Goal: Task Accomplishment & Management: Contribute content

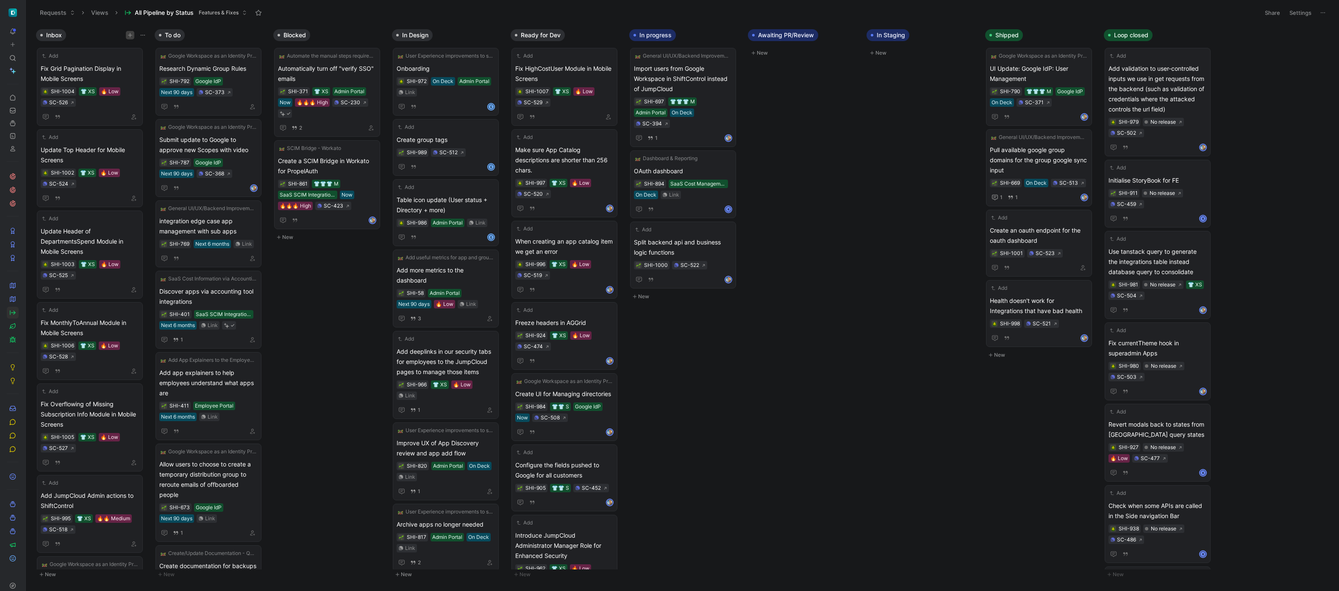
click at [130, 32] on button "button" at bounding box center [130, 35] width 8 height 8
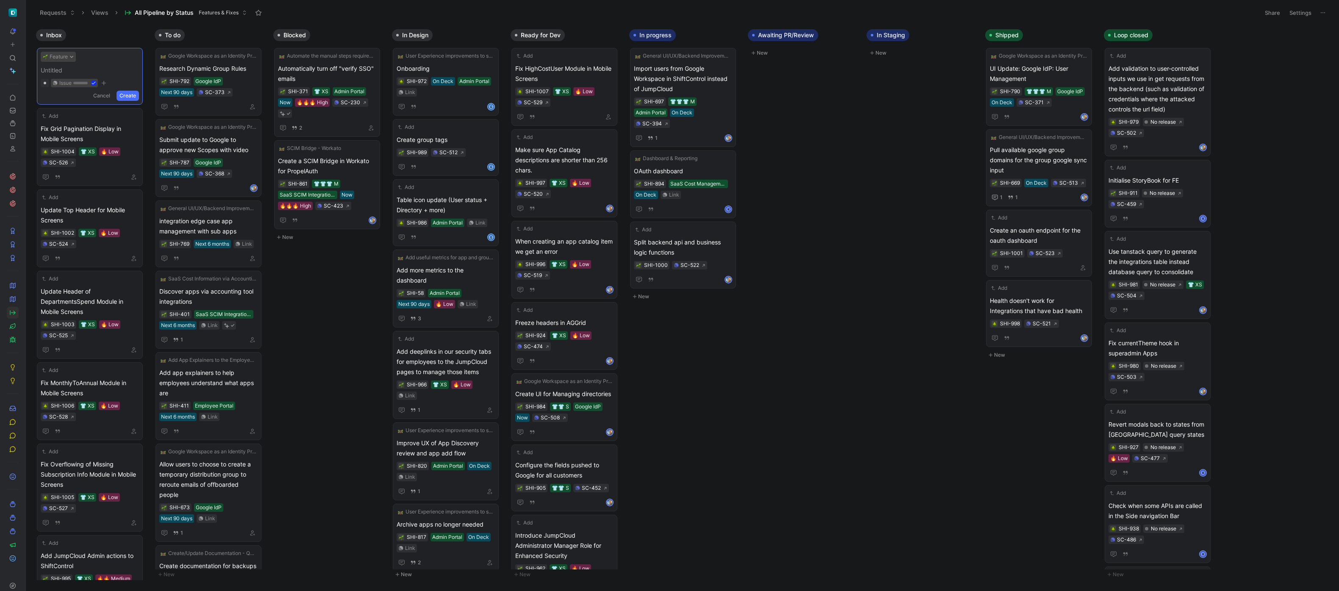
click at [58, 58] on button "Feature" at bounding box center [58, 57] width 35 height 10
click at [57, 91] on div "Fix" at bounding box center [75, 90] width 100 height 10
click at [76, 69] on span at bounding box center [90, 70] width 98 height 10
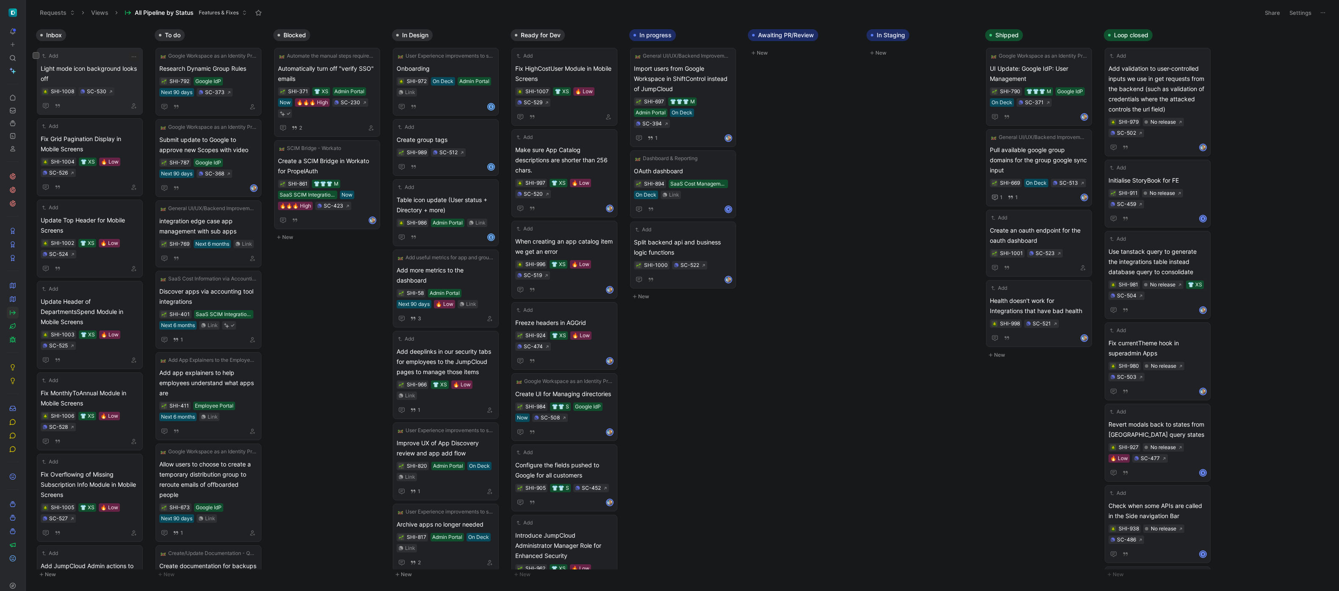
click at [122, 68] on span "Light mode icon background looks off" at bounding box center [90, 74] width 98 height 20
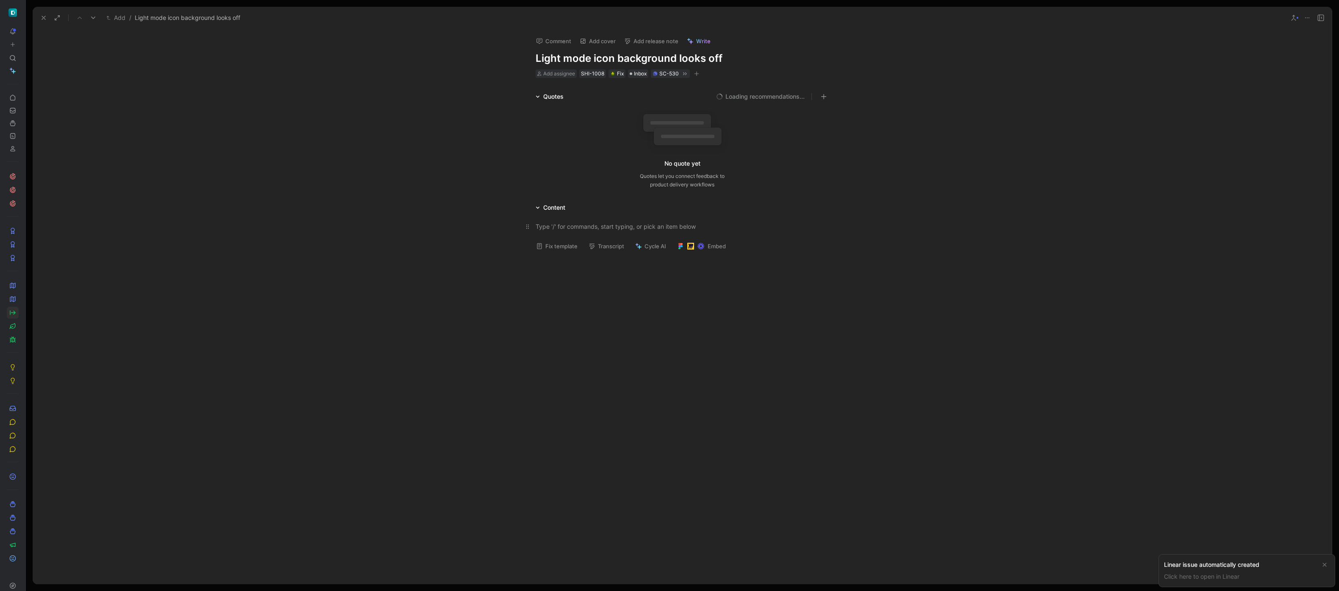
click at [629, 227] on div at bounding box center [681, 226] width 293 height 9
click at [559, 252] on button "Fix template" at bounding box center [556, 246] width 49 height 12
drag, startPoint x: 631, startPoint y: 250, endPoint x: 534, endPoint y: 242, distance: 97.4
click at [534, 242] on p "Explain what’s happening in plain words, with repeatable steps if possible, and…" at bounding box center [681, 245] width 325 height 23
paste div
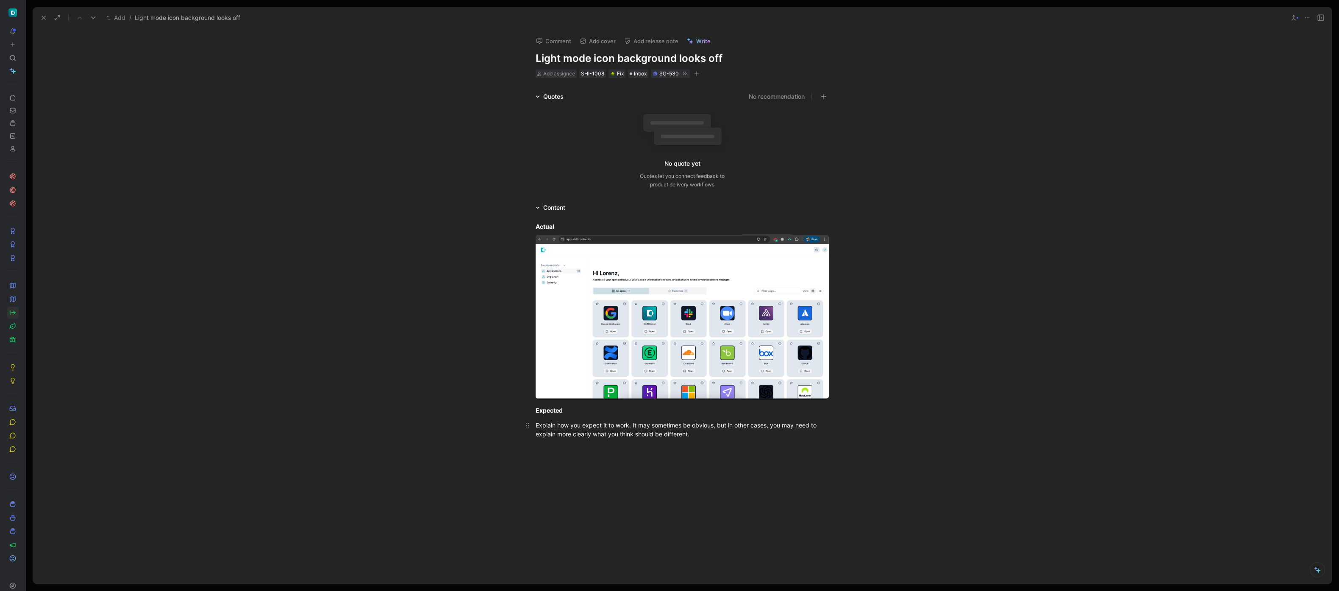
click at [675, 440] on p "Explain how you expect it to work. It may sometimes be obvious, but in other ca…" at bounding box center [681, 429] width 325 height 23
drag, startPoint x: 697, startPoint y: 435, endPoint x: 516, endPoint y: 421, distance: 181.4
click at [516, 421] on div "Actual Expected Explain how you expect it to work. It may sometimes be obvious,…" at bounding box center [682, 330] width 1299 height 235
click at [287, 201] on div "Quotes No recommendation No quote yet Quotes let you connect feedback to produc…" at bounding box center [682, 354] width 1299 height 524
click at [42, 17] on use at bounding box center [43, 17] width 3 height 3
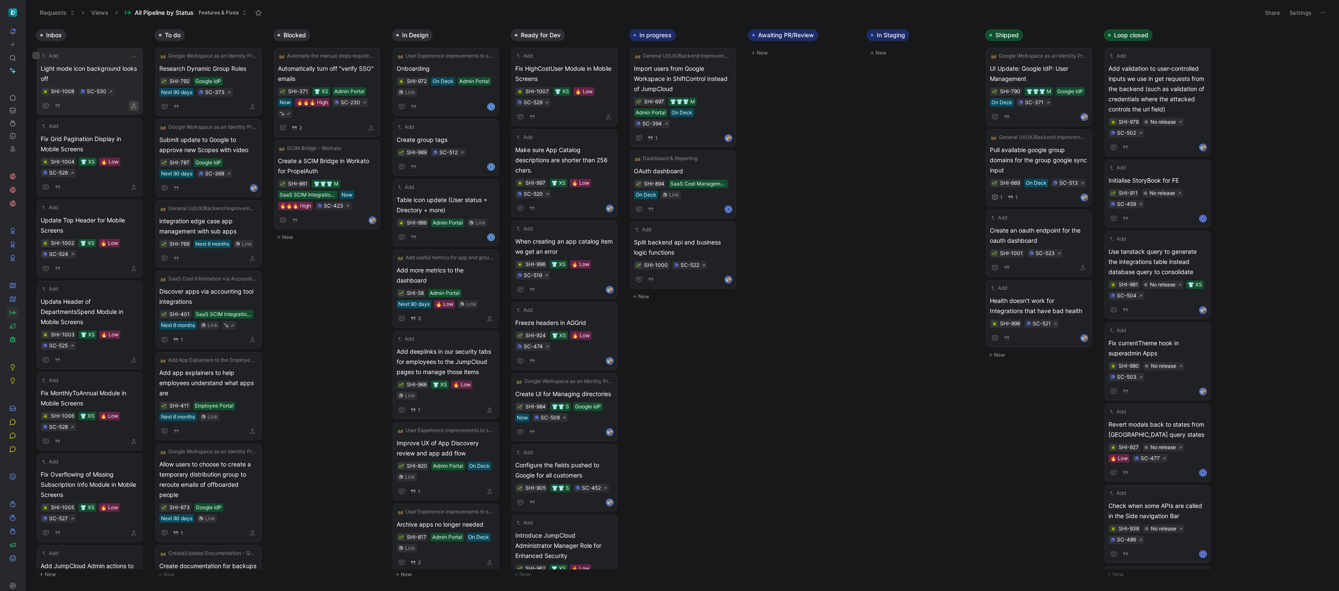
click at [131, 105] on icon "button" at bounding box center [133, 105] width 5 height 5
click at [134, 54] on icon "button" at bounding box center [133, 56] width 7 height 7
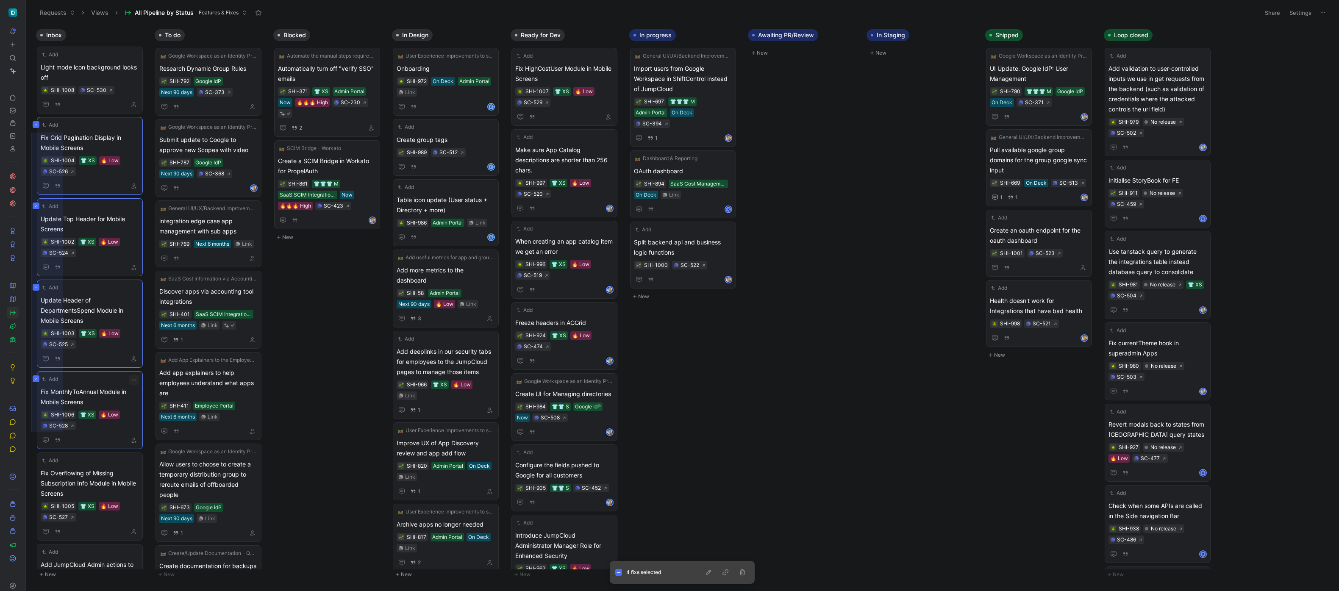
scroll to position [2, 0]
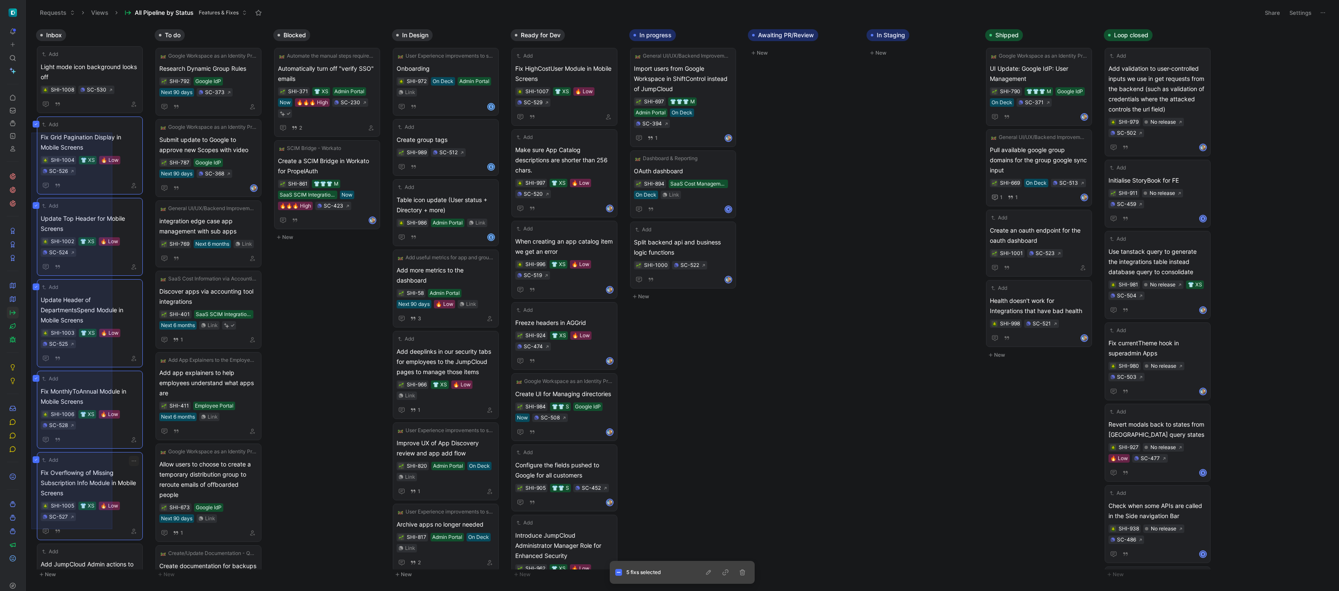
drag, startPoint x: 31, startPoint y: 133, endPoint x: 112, endPoint y: 529, distance: 404.7
click at [112, 529] on div "Inbox Add Light mode icon background looks off SHI-1008 SC-530 Add Fix Grid Pag…" at bounding box center [682, 308] width 1313 height 566
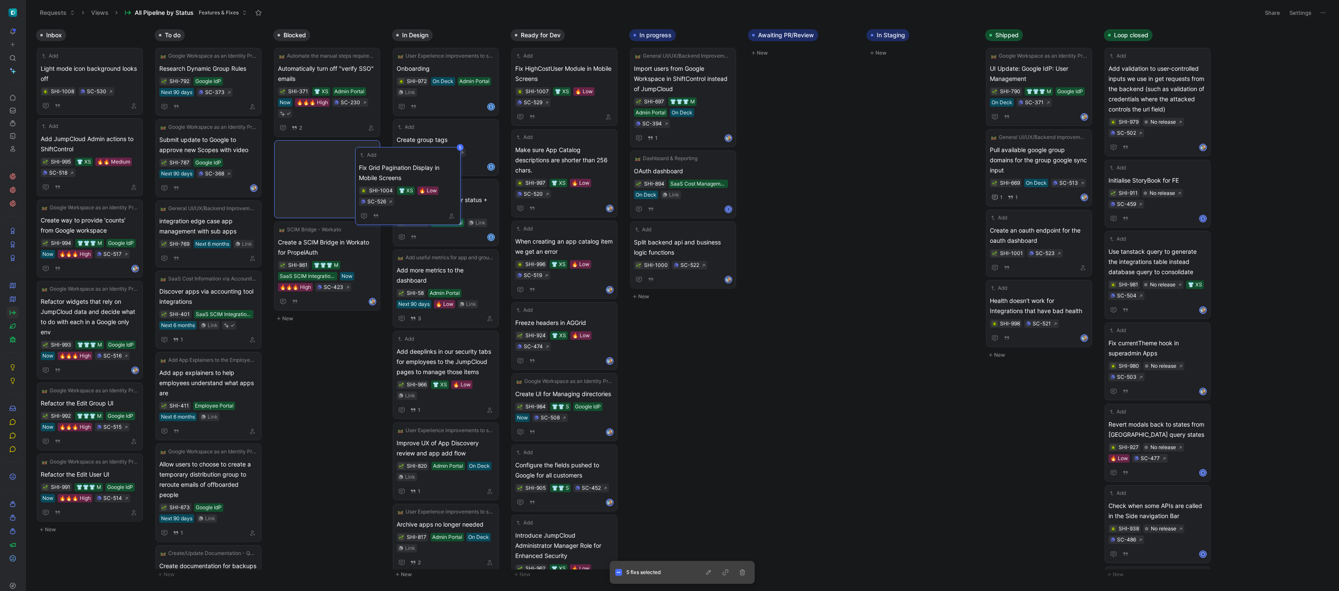
scroll to position [0, 0]
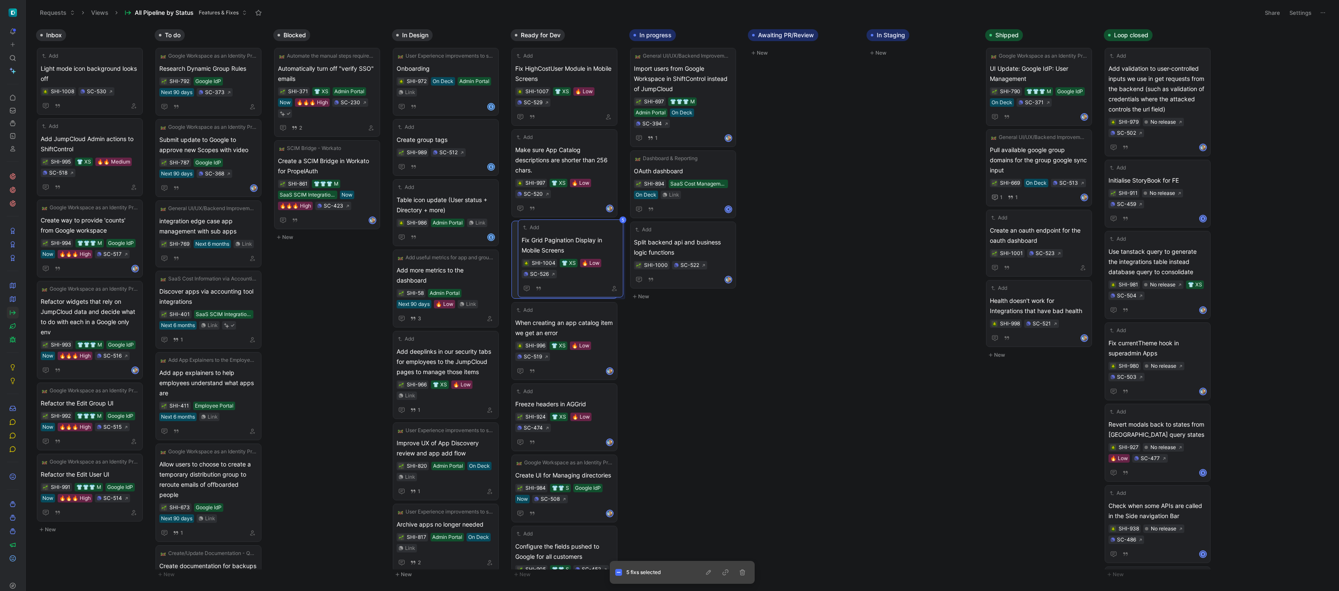
drag, startPoint x: 87, startPoint y: 132, endPoint x: 568, endPoint y: 233, distance: 491.4
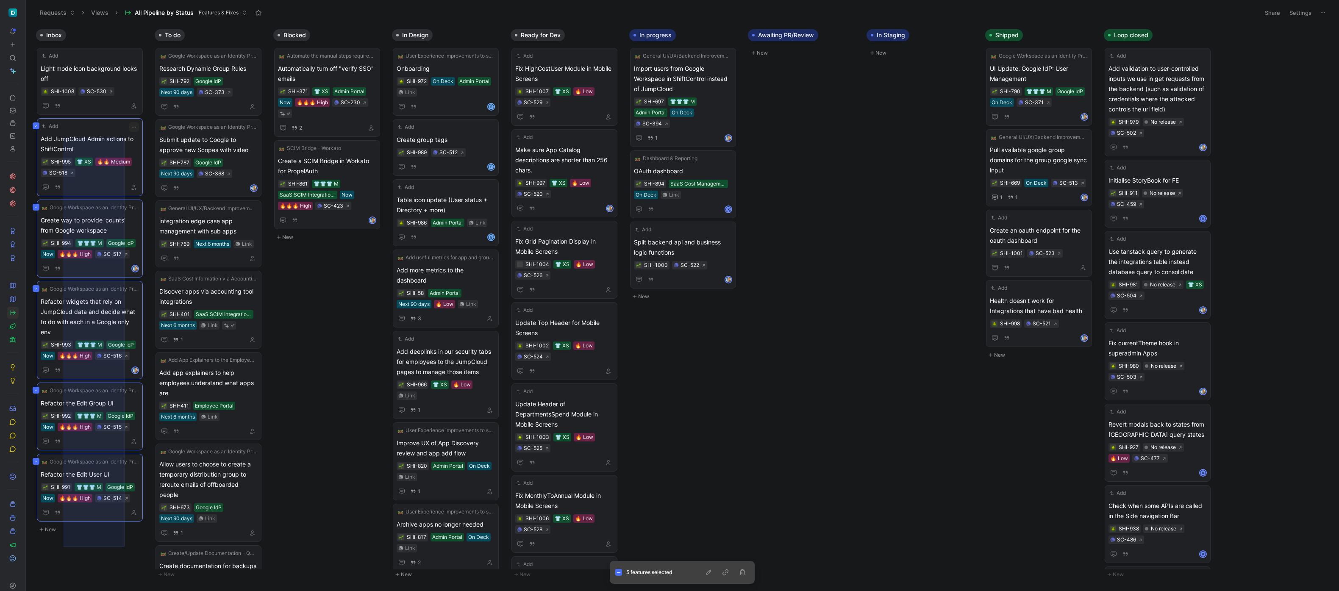
drag, startPoint x: 64, startPoint y: 547, endPoint x: 121, endPoint y: 138, distance: 412.8
click at [124, 138] on div "Inbox Add Light mode icon background looks off SHI-1008 SC-530 Add Add JumpClou…" at bounding box center [682, 308] width 1313 height 566
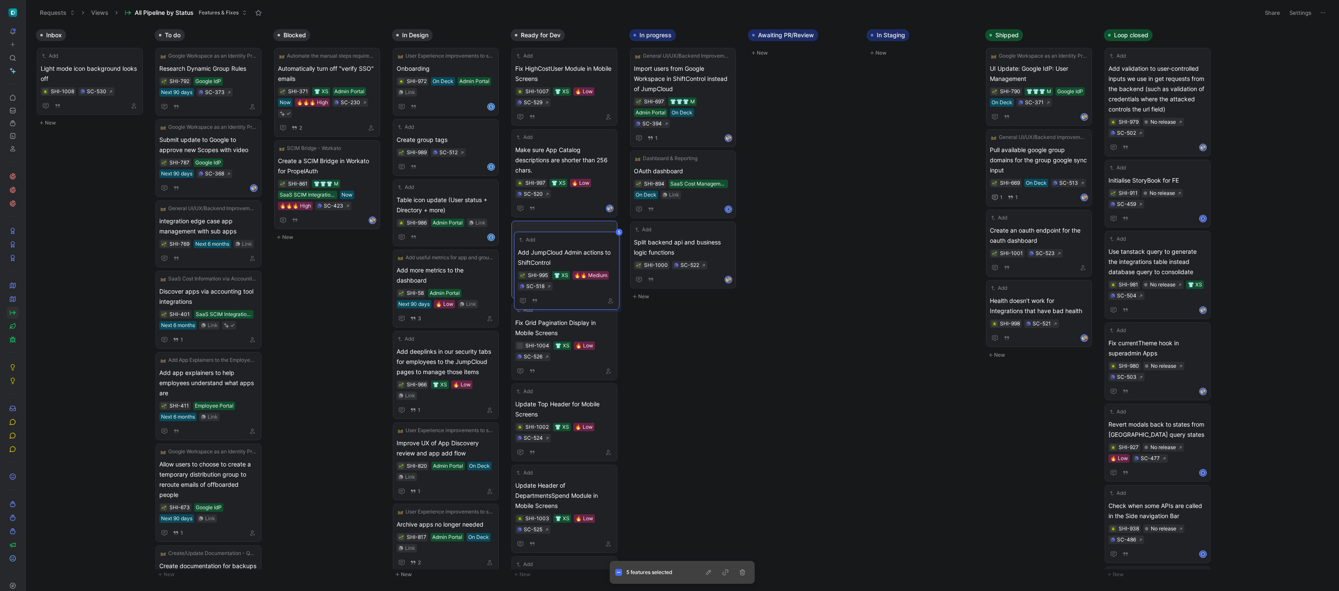
drag, startPoint x: 557, startPoint y: 211, endPoint x: 569, endPoint y: 246, distance: 37.1
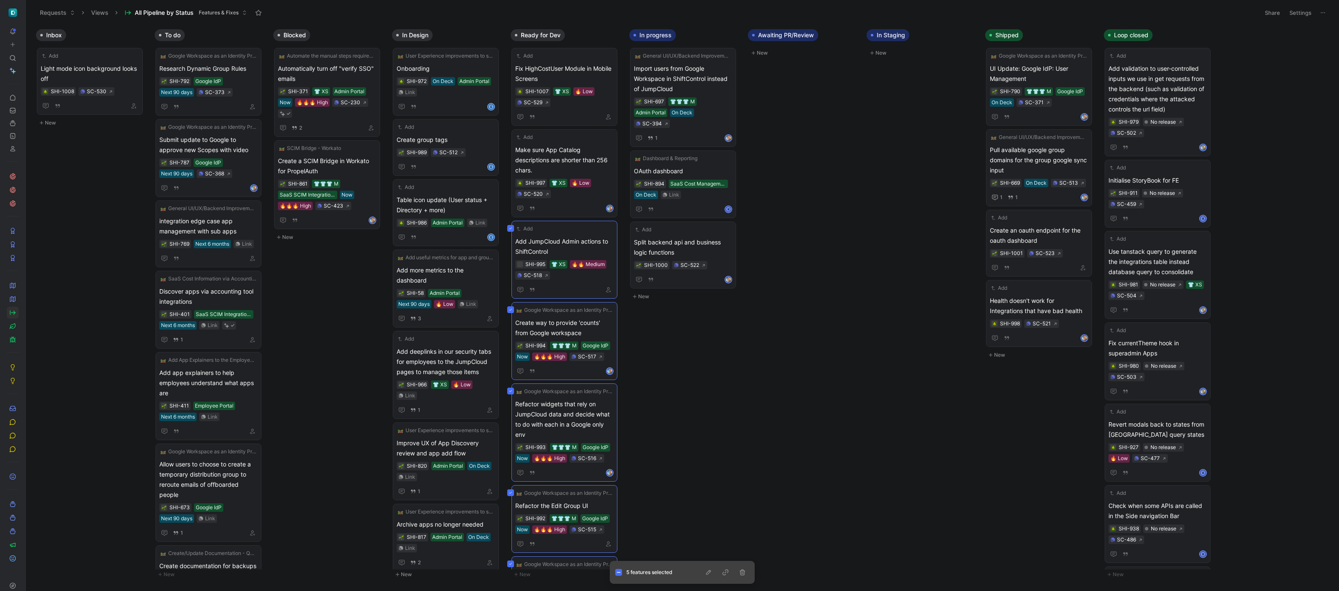
click at [129, 231] on div "Inbox Add Light mode icon background looks off SHI-1008 SC-530 New To do Google…" at bounding box center [682, 308] width 1313 height 566
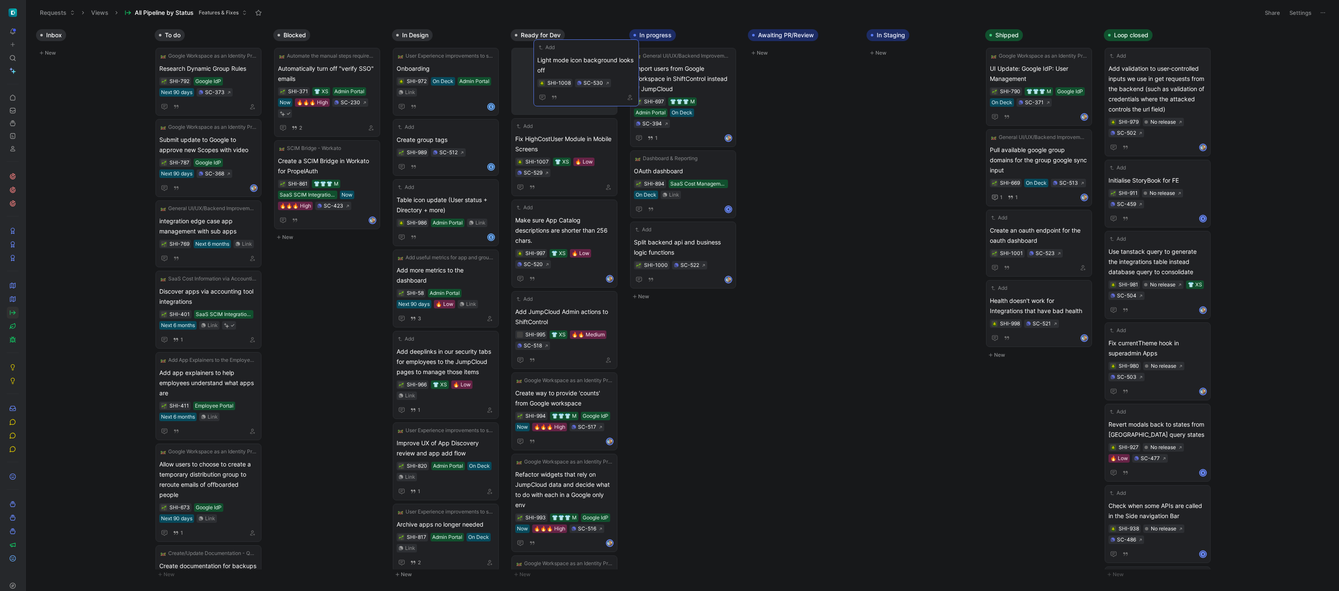
drag, startPoint x: 75, startPoint y: 64, endPoint x: 567, endPoint y: 56, distance: 492.3
